Goal: Ask a question

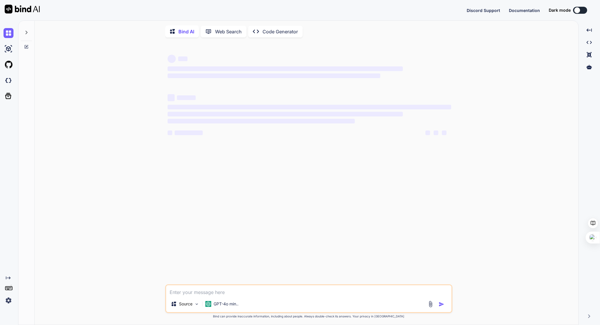
click at [579, 11] on div at bounding box center [577, 10] width 6 height 6
type textarea "x"
click at [7, 33] on img at bounding box center [9, 33] width 10 height 10
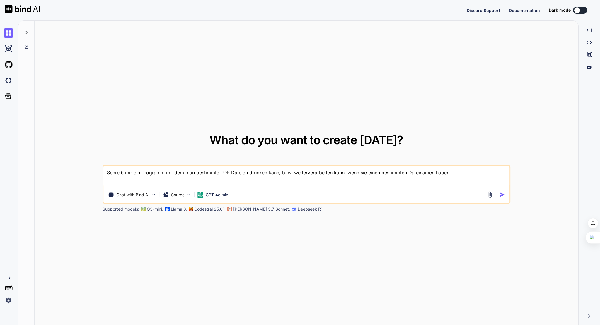
click at [578, 11] on div at bounding box center [577, 10] width 6 height 6
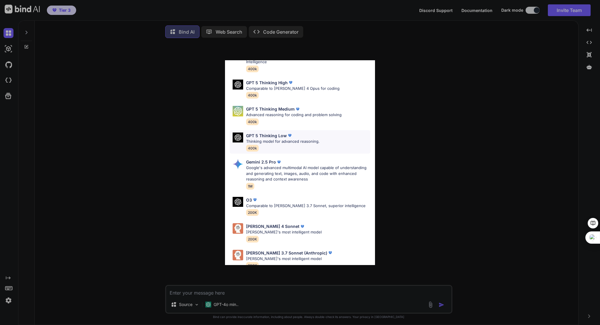
scroll to position [42, 0]
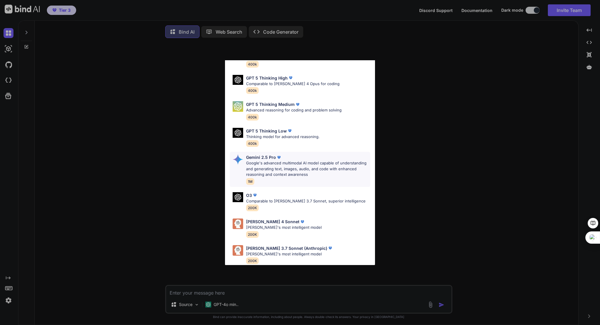
click at [296, 161] on p "Google's advanced multimodal AI model capable of understanding and generating t…" at bounding box center [308, 169] width 124 height 17
type textarea "x"
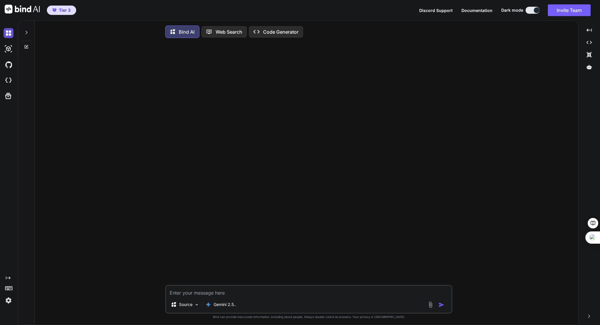
click at [6, 33] on img at bounding box center [9, 33] width 10 height 10
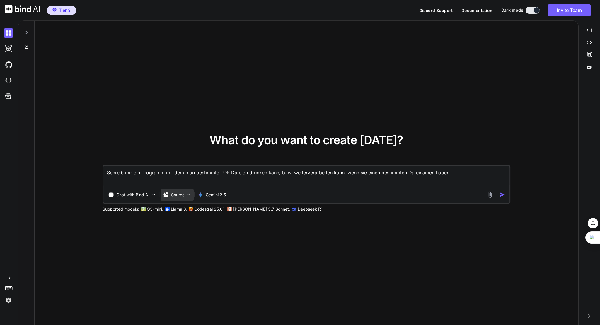
click at [188, 194] on img at bounding box center [188, 194] width 5 height 5
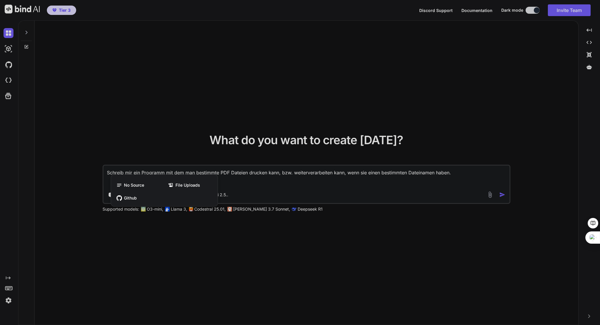
click at [203, 205] on div "No Source File Uploads Github" at bounding box center [164, 191] width 107 height 29
click at [225, 194] on div at bounding box center [300, 162] width 600 height 325
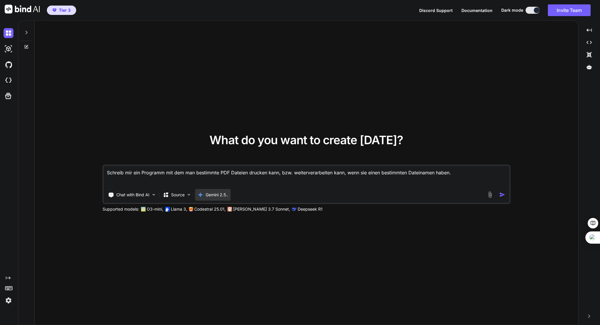
click at [226, 195] on p "Gemini 2.5.." at bounding box center [217, 195] width 23 height 6
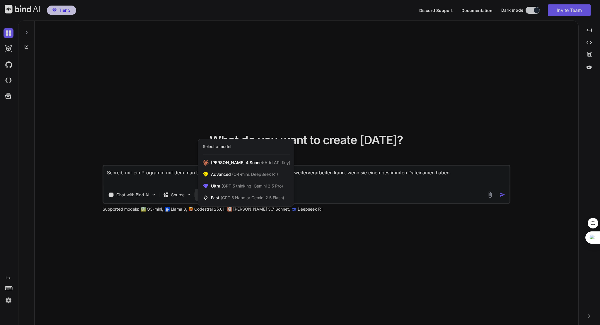
click at [160, 246] on div at bounding box center [300, 162] width 600 height 325
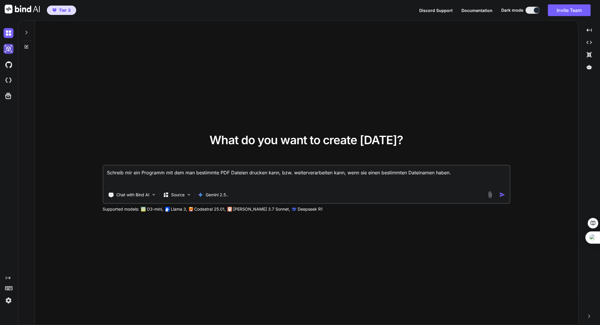
click at [8, 49] on img at bounding box center [9, 49] width 10 height 10
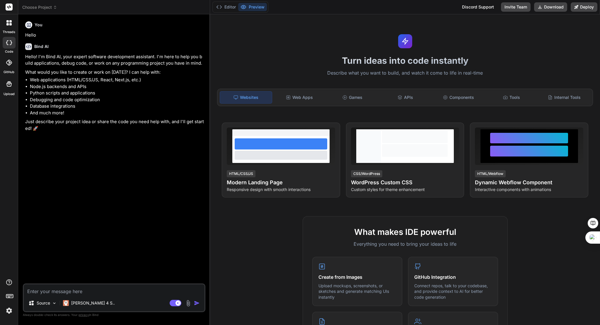
type textarea "x"
